Goal: Task Accomplishment & Management: Use online tool/utility

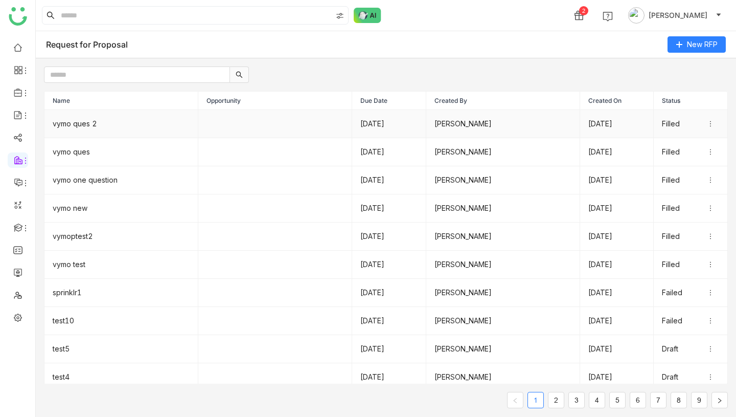
click at [160, 130] on td "vymo ques 2" at bounding box center [121, 124] width 154 height 28
